Goal: Use online tool/utility

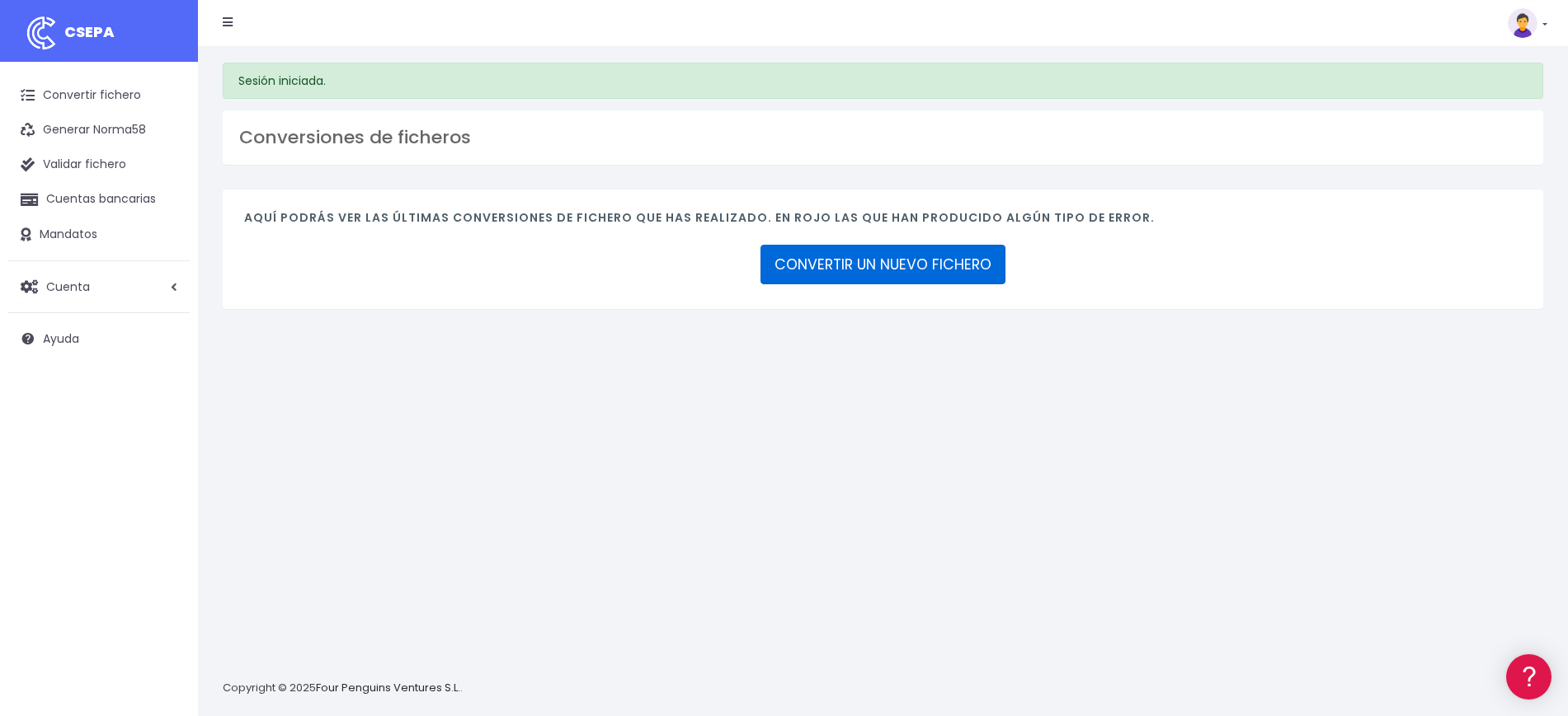
drag, startPoint x: 892, startPoint y: 265, endPoint x: 959, endPoint y: 259, distance: 67.3
click at [892, 265] on link "CONVERTIR UN NUEVO FICHERO" at bounding box center [883, 264] width 245 height 40
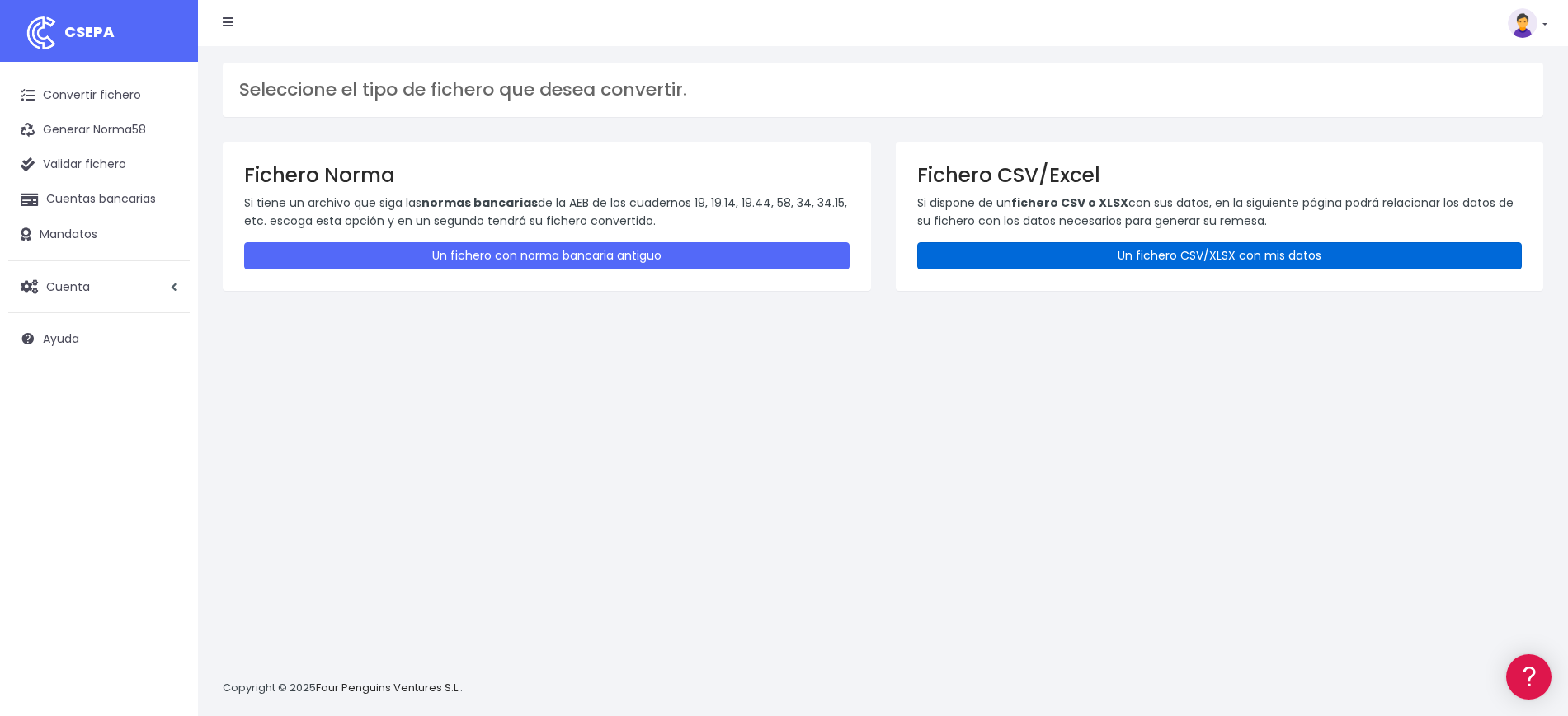
click at [1188, 252] on link "Un fichero CSV/XLSX con mis datos" at bounding box center [1219, 256] width 605 height 28
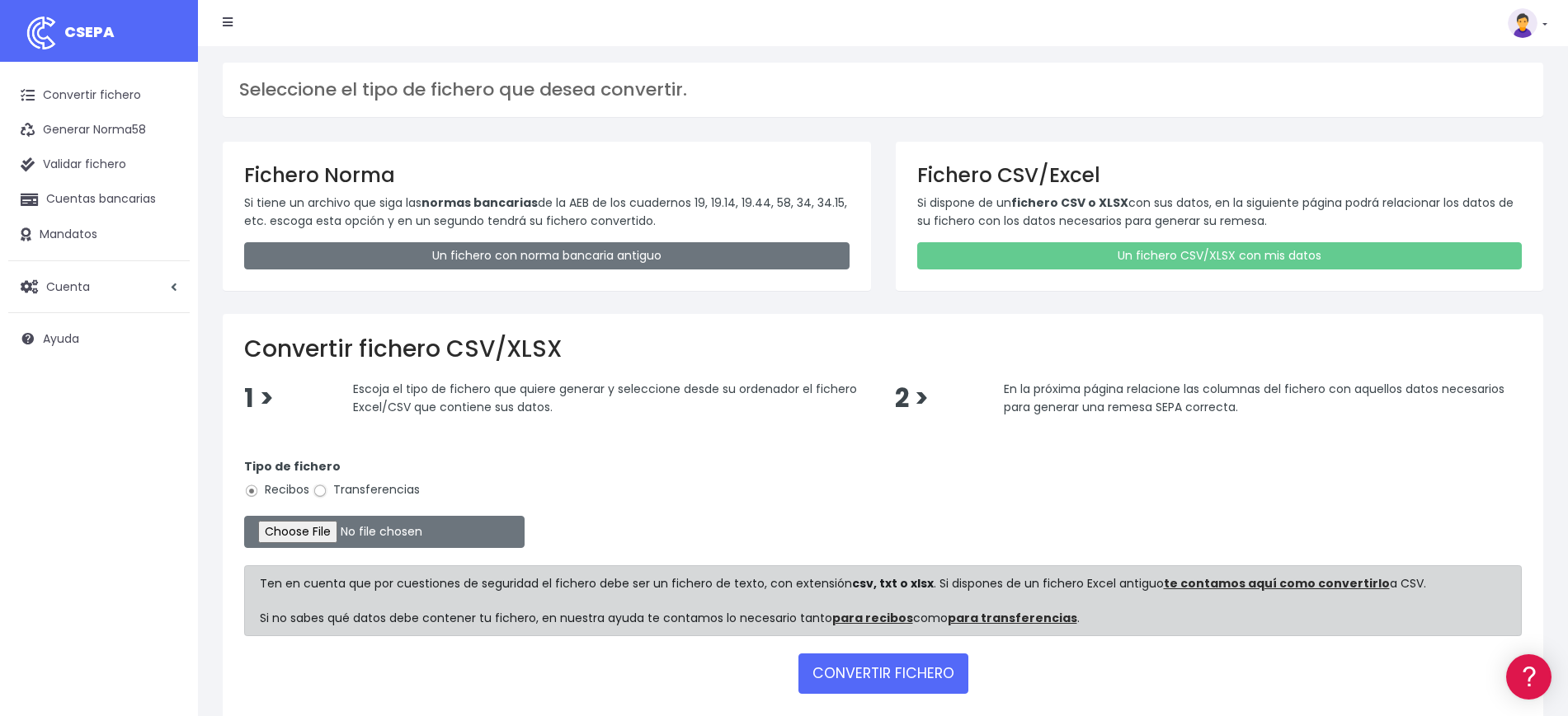
click at [323, 491] on input "Transferencias" at bounding box center [320, 491] width 15 height 15
radio input "true"
